Goal: Transaction & Acquisition: Purchase product/service

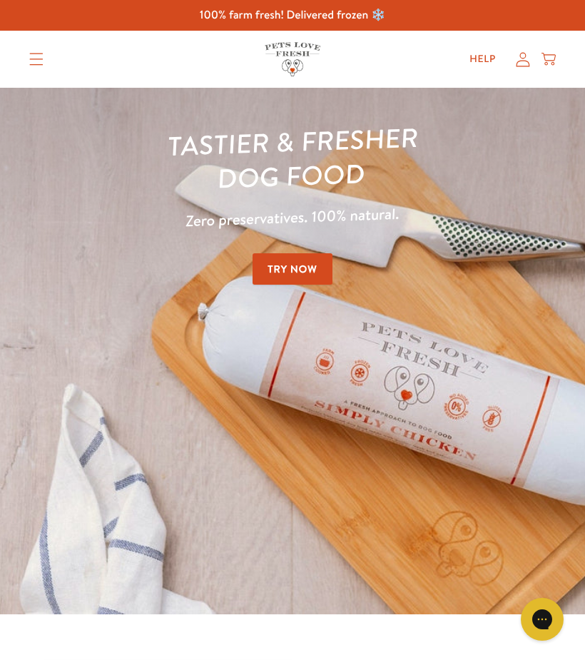
click at [273, 276] on link "Try Now" at bounding box center [293, 269] width 80 height 32
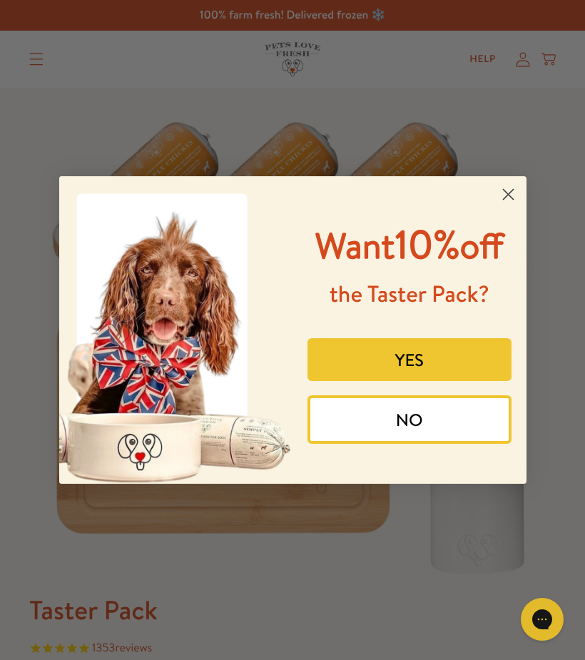
click at [501, 183] on circle "Close dialog" at bounding box center [508, 195] width 24 height 24
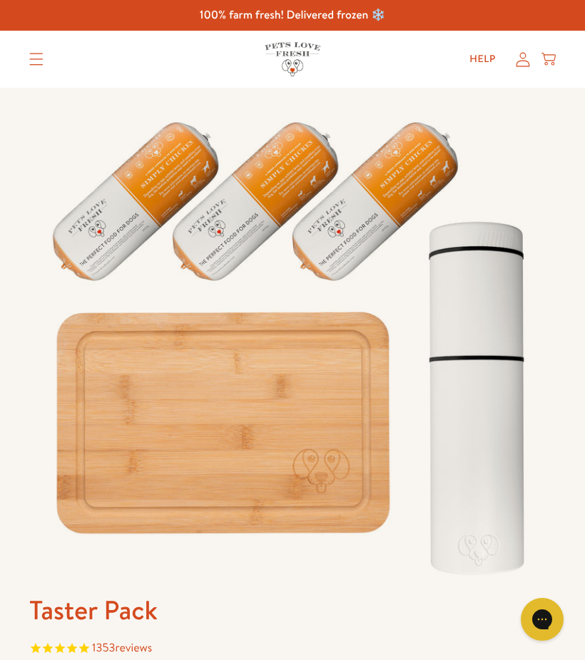
click at [32, 55] on icon "Translation missing: en.sections.header.menu" at bounding box center [36, 59] width 14 height 13
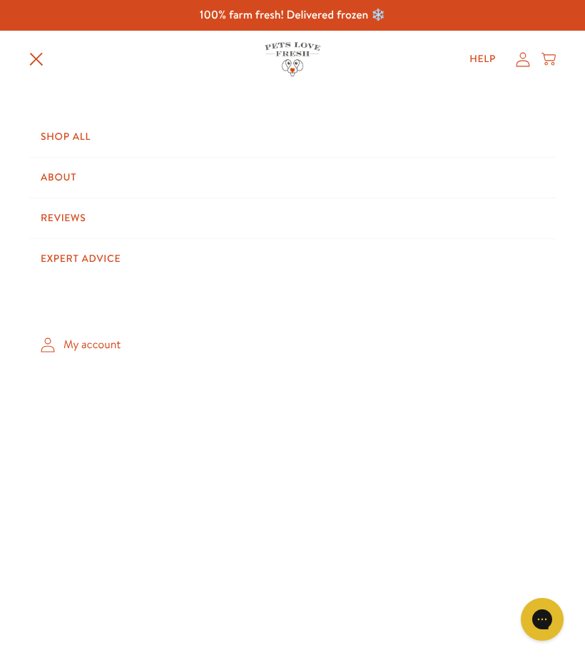
click at [42, 134] on link "Shop All" at bounding box center [292, 137] width 527 height 40
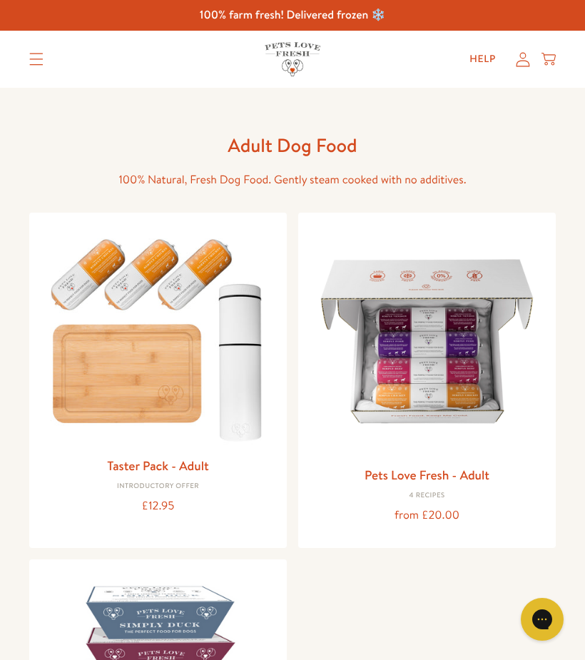
click at [332, 511] on div "from £20.00" at bounding box center [427, 515] width 235 height 19
click at [360, 428] on img at bounding box center [427, 341] width 235 height 235
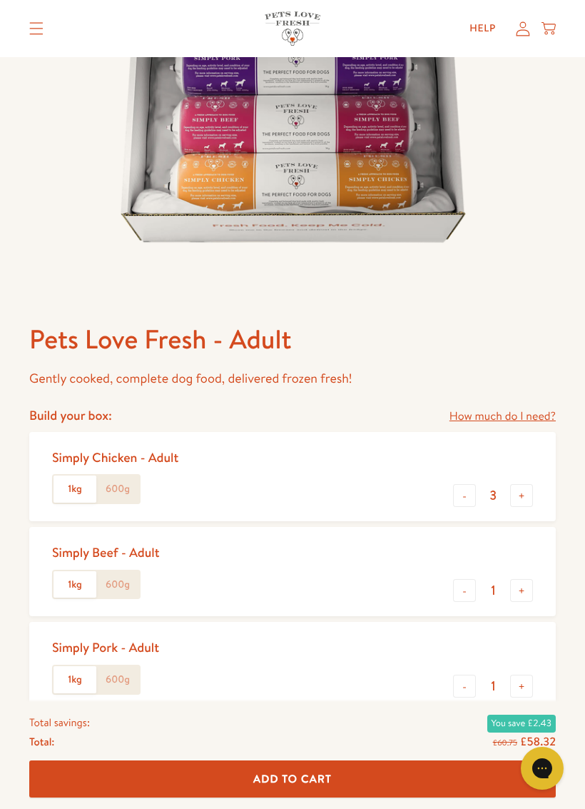
scroll to position [297, 0]
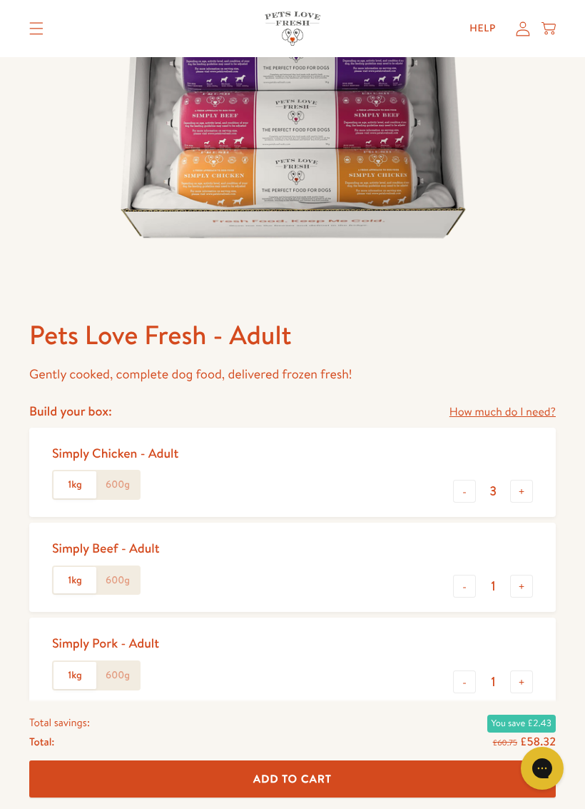
click at [120, 487] on label "600g" at bounding box center [117, 484] width 43 height 27
click at [0, 0] on input "600g" at bounding box center [0, 0] width 0 height 0
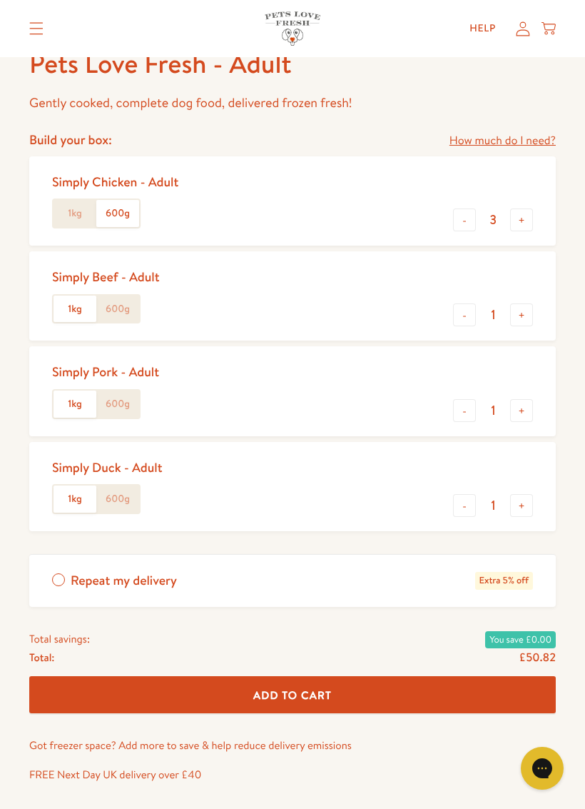
scroll to position [575, 0]
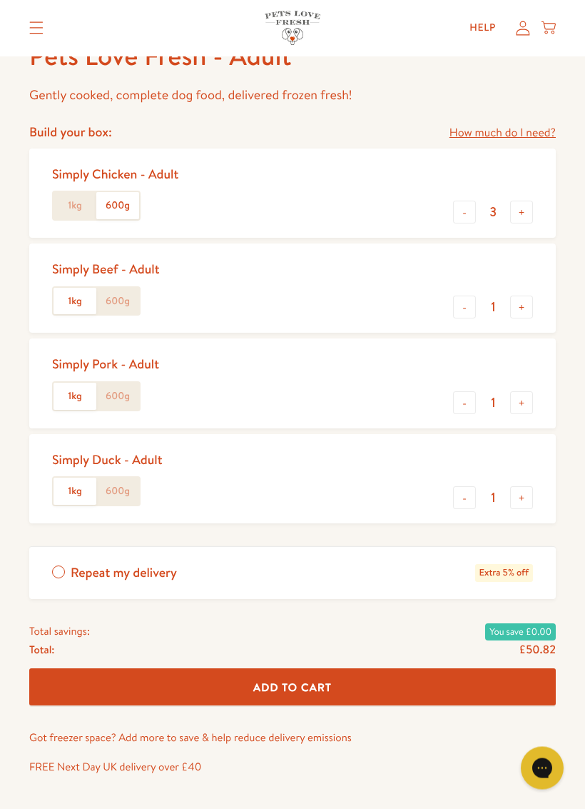
click at [114, 482] on label "600g" at bounding box center [117, 491] width 43 height 27
click at [0, 0] on input "600g" at bounding box center [0, 0] width 0 height 0
click at [109, 391] on label "600g" at bounding box center [117, 396] width 43 height 27
click at [0, 0] on input "600g" at bounding box center [0, 0] width 0 height 0
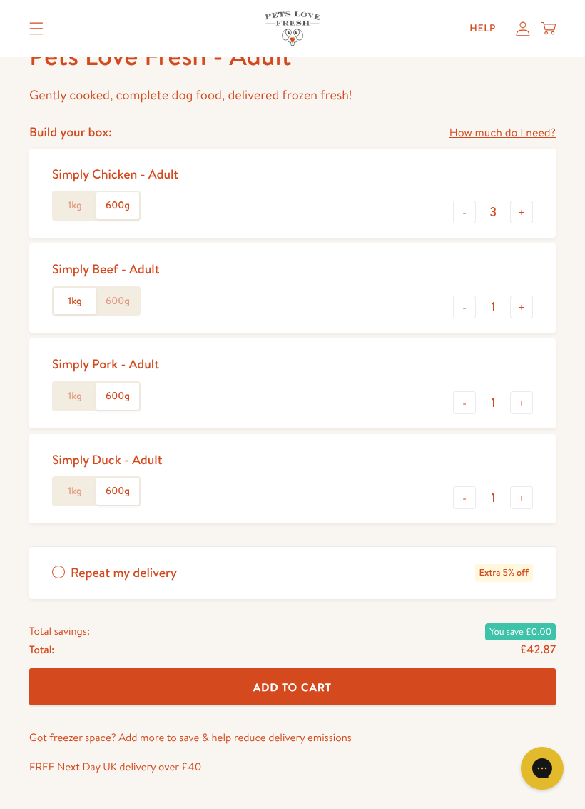
click at [110, 301] on label "600g" at bounding box center [117, 301] width 43 height 27
click at [0, 0] on input "600g" at bounding box center [0, 0] width 0 height 0
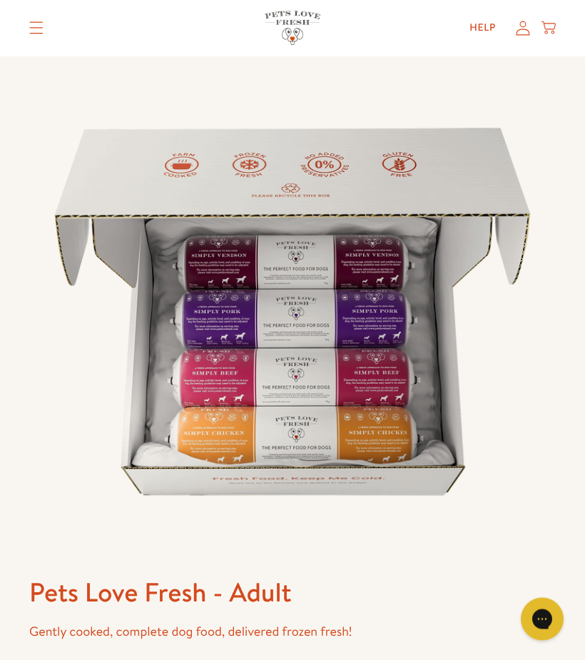
scroll to position [0, 0]
